Goal: Navigation & Orientation: Find specific page/section

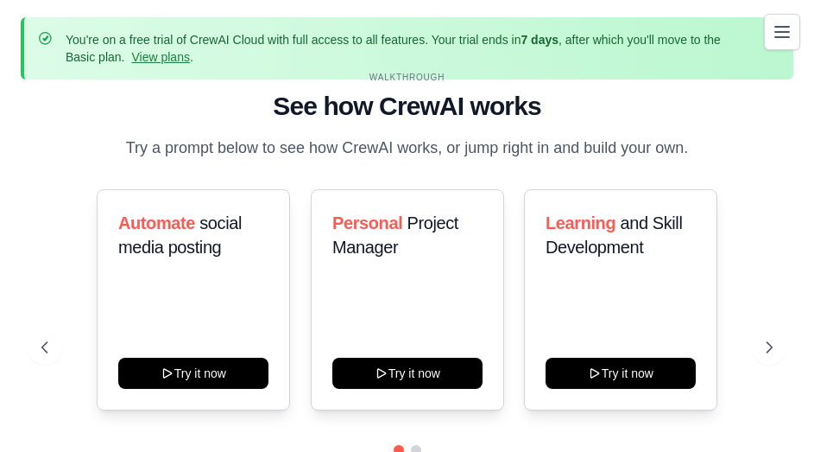
scroll to position [81, 0]
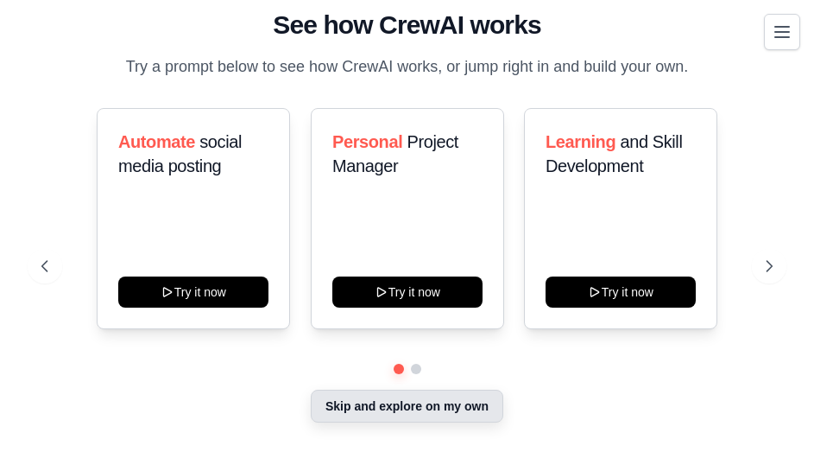
click at [413, 417] on button "Skip and explore on my own" at bounding box center [407, 405] width 193 height 33
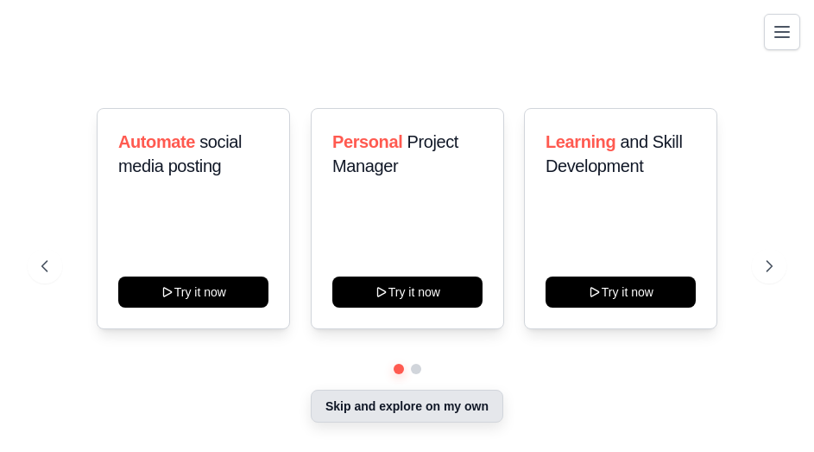
scroll to position [76, 0]
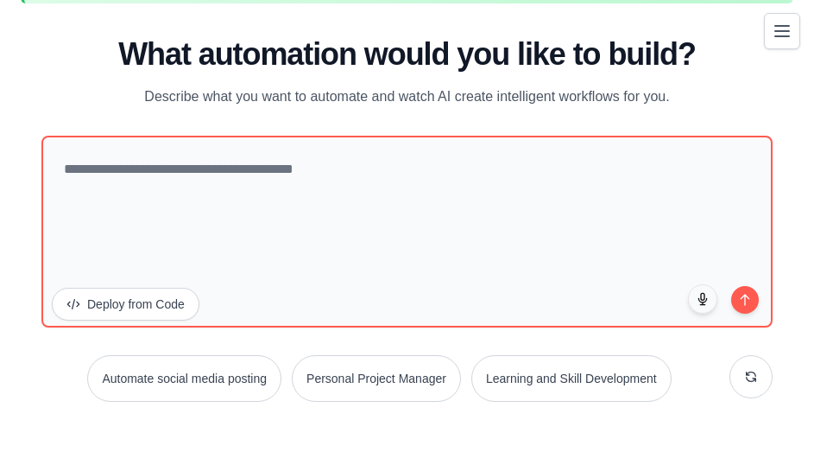
click at [772, 33] on icon "Toggle navigation" at bounding box center [782, 31] width 21 height 21
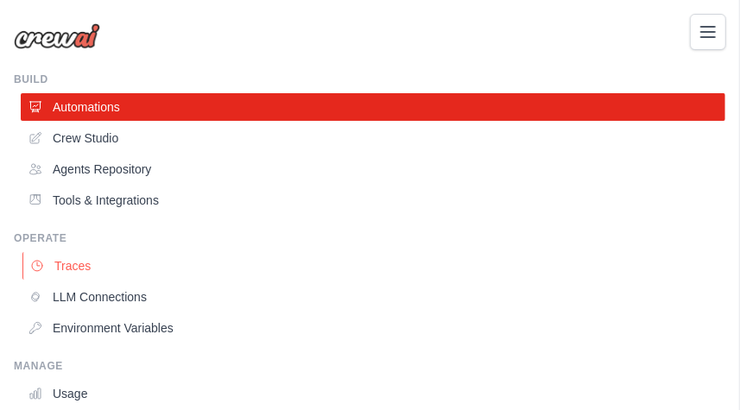
click at [64, 263] on link "Traces" at bounding box center [374, 266] width 705 height 28
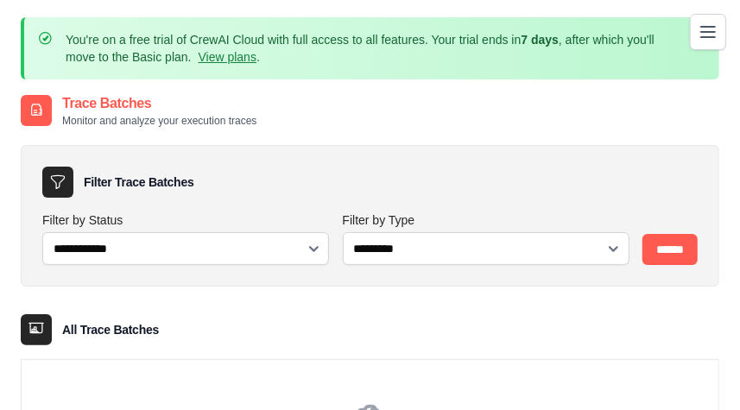
scroll to position [164, 0]
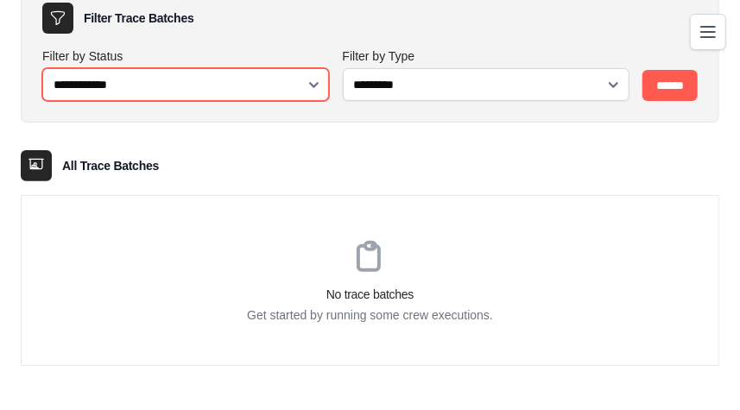
click at [230, 77] on select "**********" at bounding box center [185, 84] width 287 height 33
select select "*******"
click at [42, 68] on select "**********" at bounding box center [185, 84] width 287 height 33
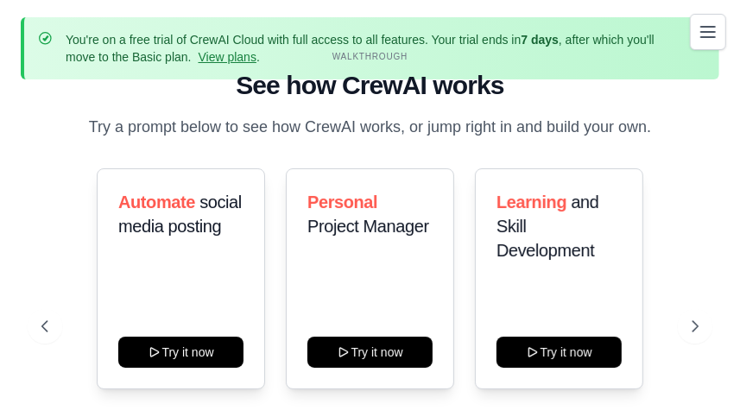
scroll to position [101, 0]
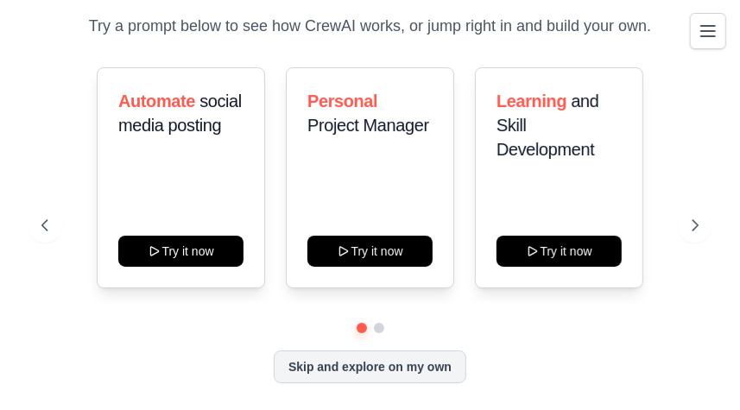
click at [711, 19] on button "Toggle navigation" at bounding box center [708, 31] width 36 height 36
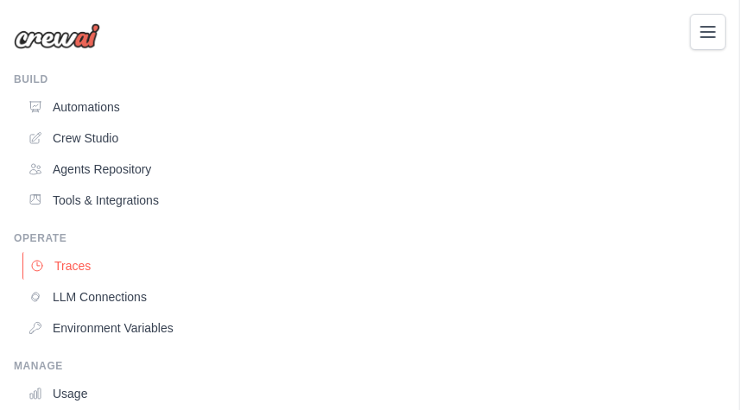
click at [48, 257] on link "Traces" at bounding box center [374, 266] width 705 height 28
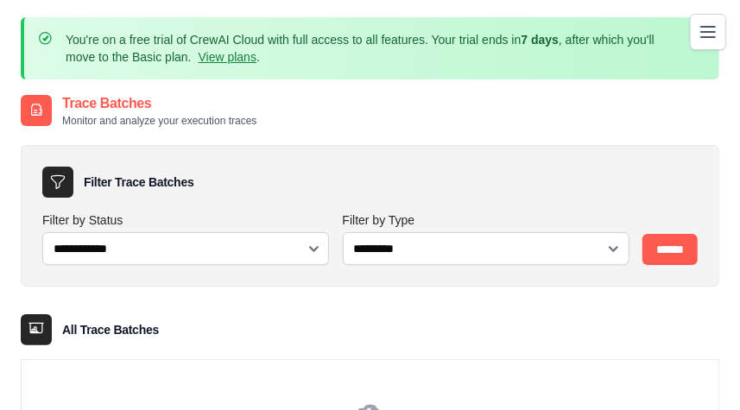
scroll to position [164, 0]
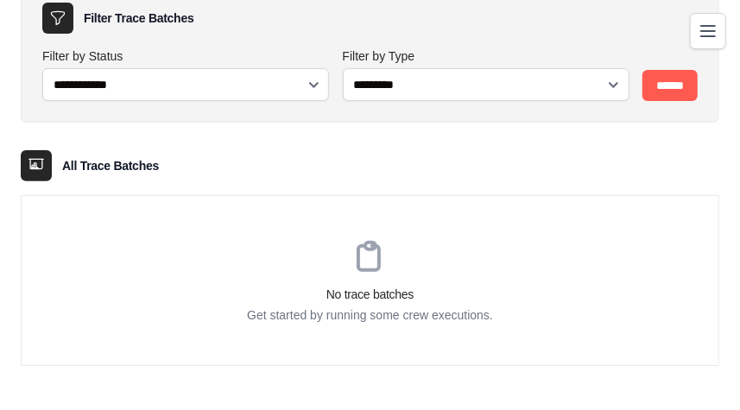
click at [708, 32] on icon "Toggle navigation" at bounding box center [708, 31] width 21 height 21
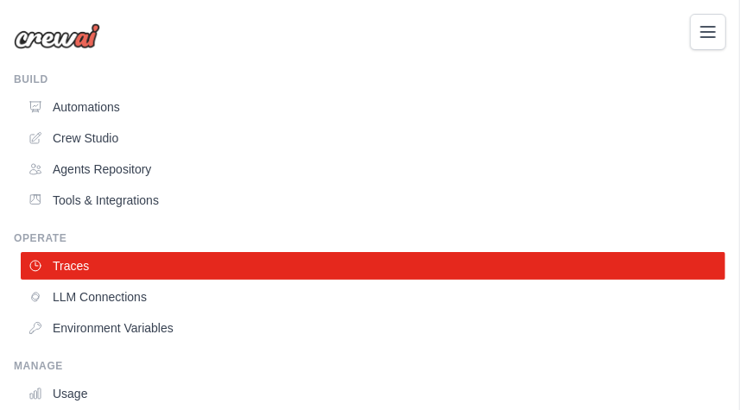
scroll to position [0, 0]
click at [693, 42] on button "Toggle navigation" at bounding box center [708, 31] width 36 height 36
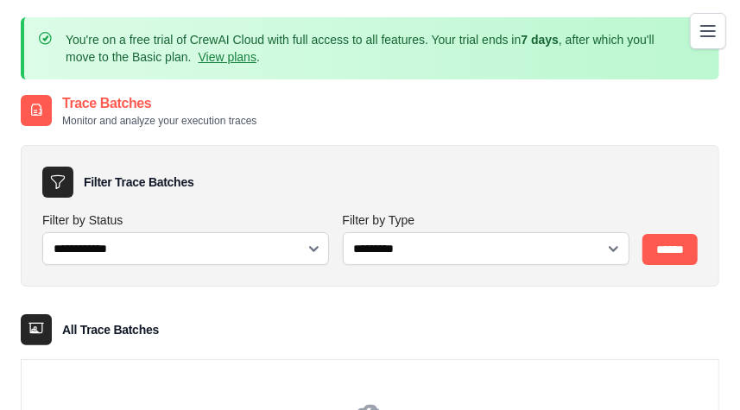
click at [719, 34] on button "Toggle navigation" at bounding box center [708, 31] width 36 height 36
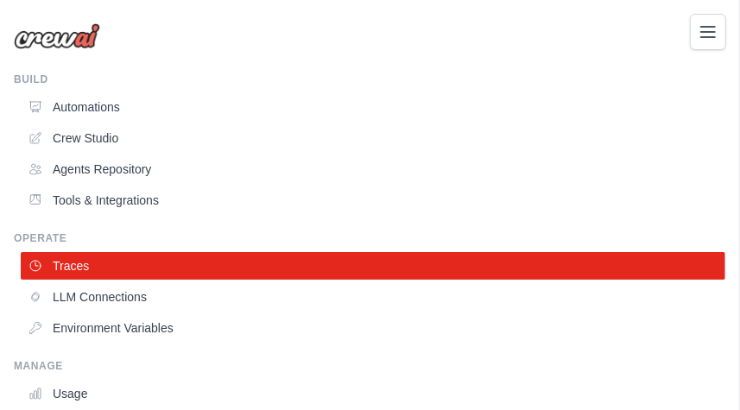
click at [60, 27] on img at bounding box center [57, 36] width 86 height 26
click at [57, 37] on img at bounding box center [57, 36] width 86 height 26
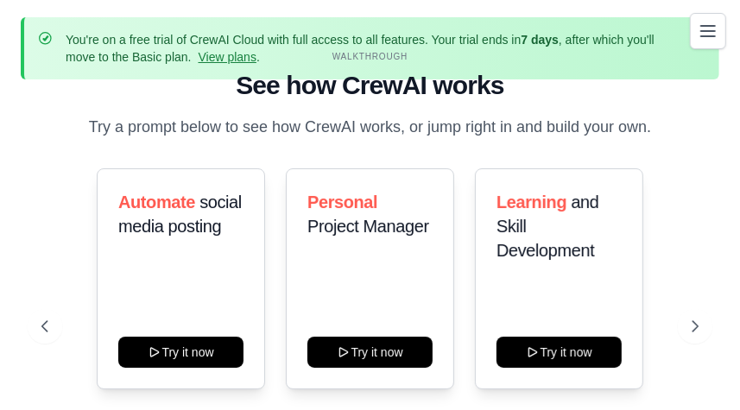
click at [699, 35] on icon "Toggle navigation" at bounding box center [708, 31] width 21 height 21
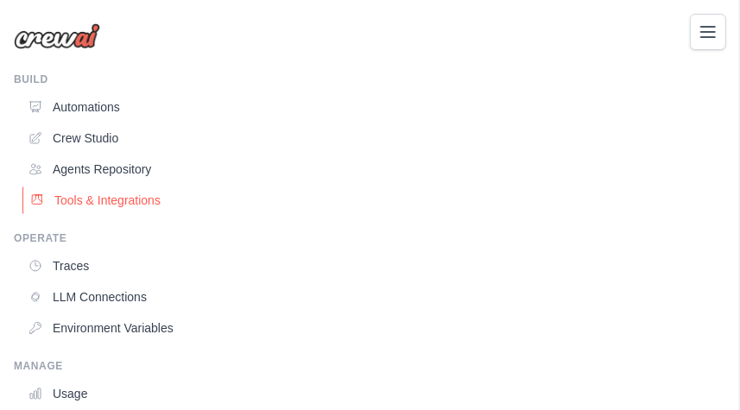
scroll to position [101, 0]
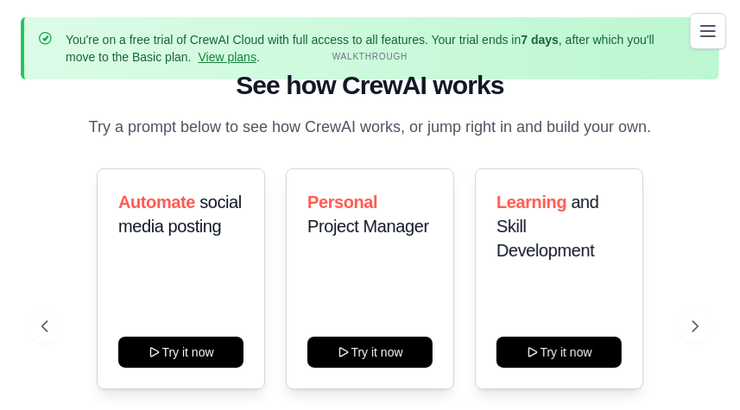
click at [706, 22] on icon "Toggle navigation" at bounding box center [708, 31] width 21 height 21
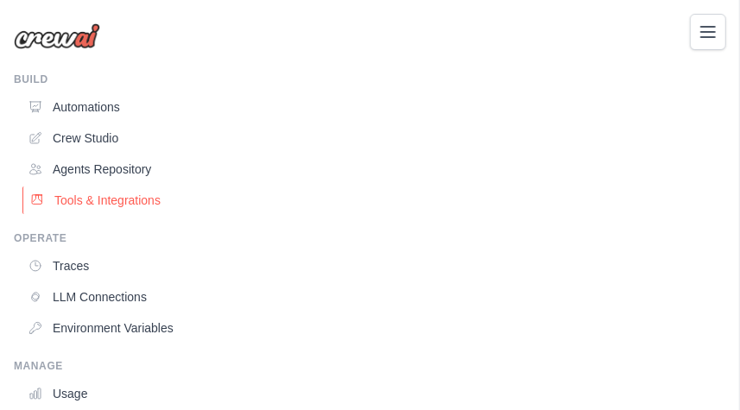
scroll to position [101, 0]
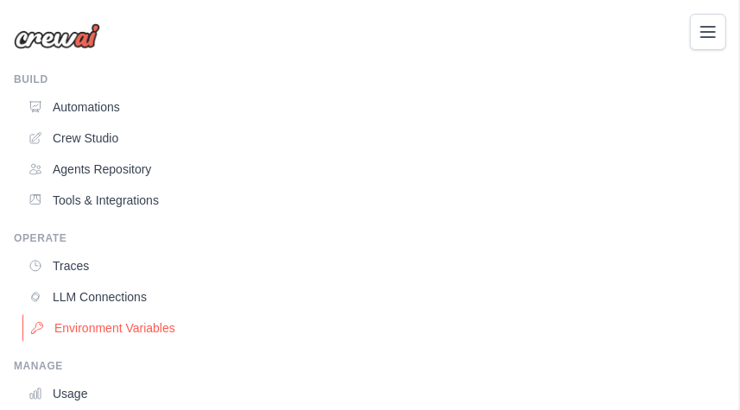
click at [64, 326] on link "Environment Variables" at bounding box center [374, 328] width 705 height 28
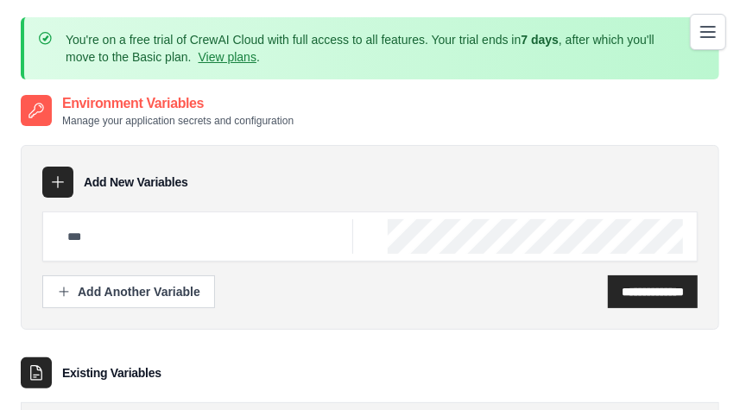
click at [59, 181] on icon at bounding box center [57, 182] width 17 height 17
click at [102, 234] on input "text" at bounding box center [205, 236] width 296 height 35
type input "***"
click at [711, 43] on button "Toggle navigation" at bounding box center [708, 31] width 36 height 36
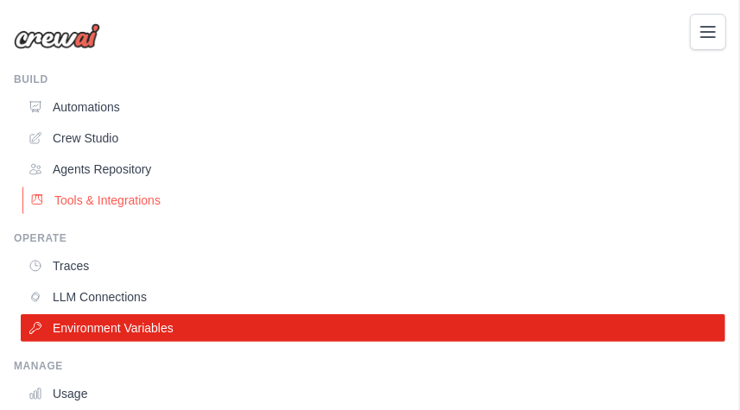
click at [92, 205] on link "Tools & Integrations" at bounding box center [374, 201] width 705 height 28
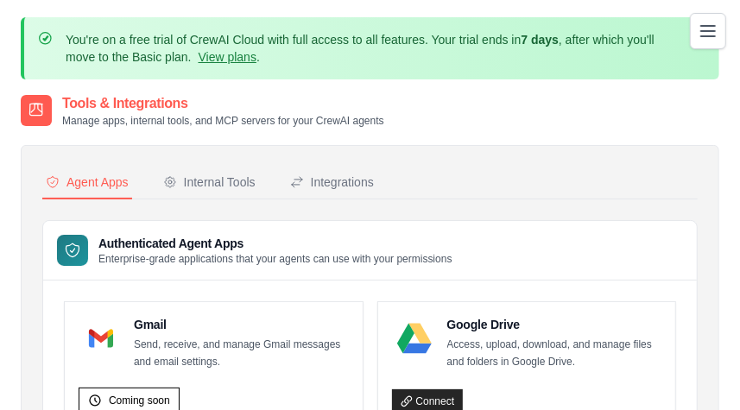
click at [706, 27] on icon "Toggle navigation" at bounding box center [708, 31] width 21 height 21
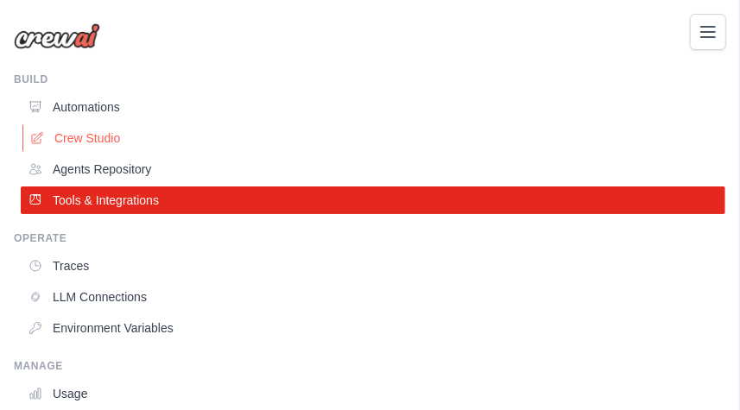
click at [83, 135] on link "Crew Studio" at bounding box center [374, 138] width 705 height 28
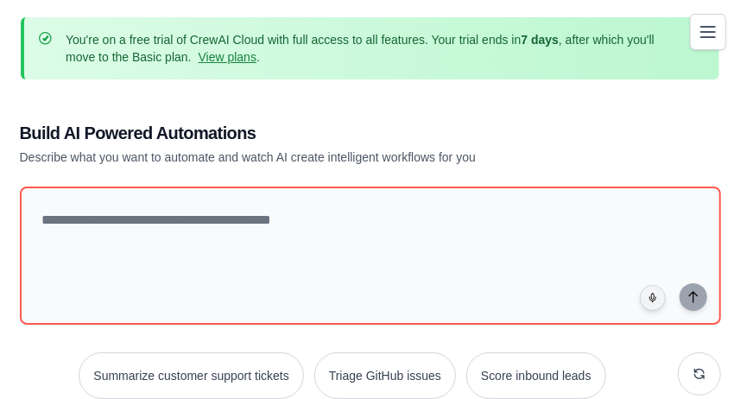
scroll to position [326, 0]
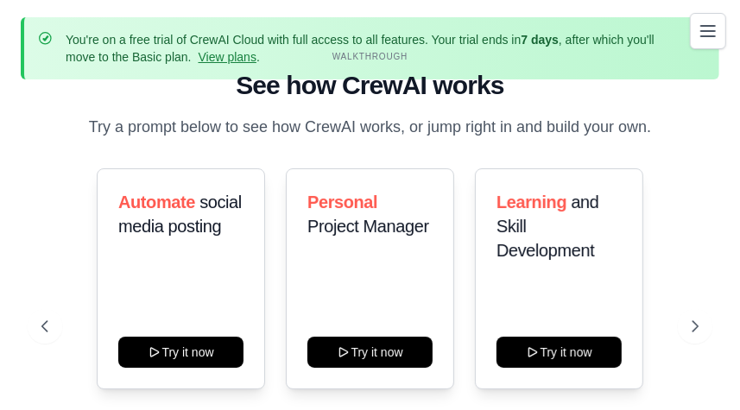
click at [709, 35] on icon "Toggle navigation" at bounding box center [708, 31] width 14 height 10
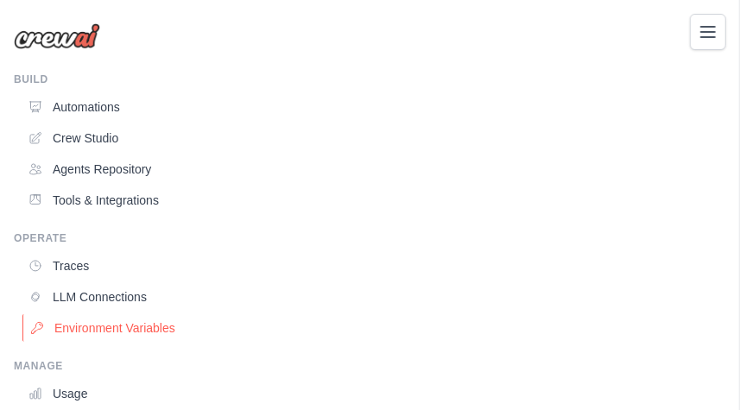
scroll to position [101, 0]
click at [103, 292] on link "LLM Connections" at bounding box center [374, 297] width 705 height 28
